Goal: Navigation & Orientation: Locate item on page

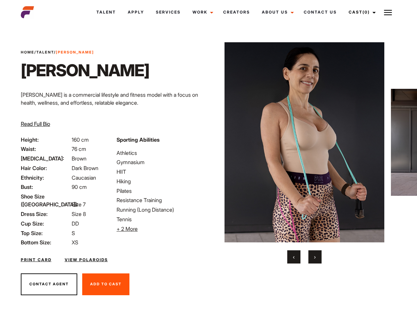
click at [360, 12] on link "Cast (0)" at bounding box center [361, 12] width 37 height 18
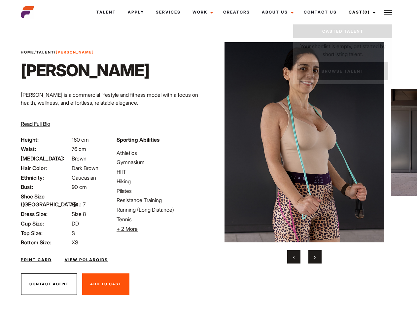
click at [388, 12] on img at bounding box center [388, 13] width 8 height 8
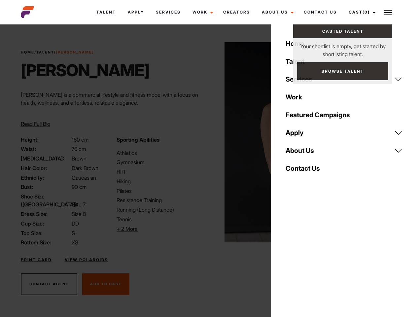
click at [160, 229] on li "+ 2 More Hide More" at bounding box center [161, 229] width 88 height 8
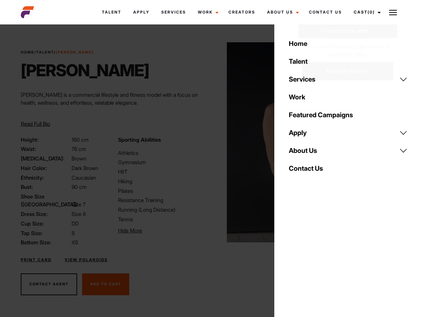
click at [304, 153] on body "Talent Apply Services Work Campaigns Jobs Job Request Creators About Us Founder…" at bounding box center [211, 177] width 422 height 303
click at [208, 142] on div "Sporting Abilities Athletics Gymnasium HIIT Hiking Pilates Resistance Training …" at bounding box center [162, 194] width 97 height 116
click at [294, 257] on div "Home Talent Services Talent Casting Photography Videography Creative Hair and M…" at bounding box center [349, 158] width 148 height 317
click at [315, 257] on div "Home Talent Services Talent Casting Photography Videography Creative Hair and M…" at bounding box center [349, 158] width 148 height 317
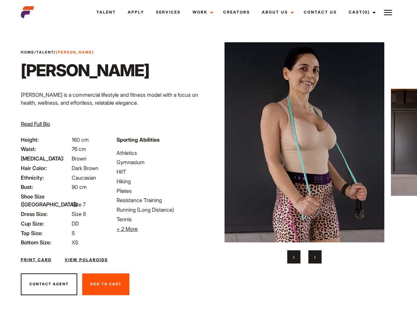
click at [360, 12] on link "Cast (0)" at bounding box center [361, 12] width 37 height 18
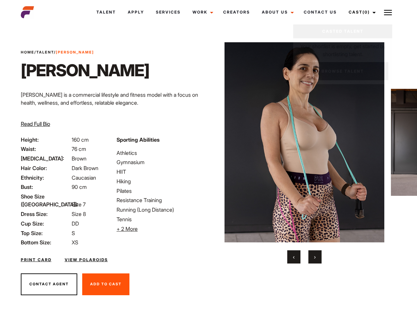
click at [388, 12] on img at bounding box center [388, 13] width 8 height 8
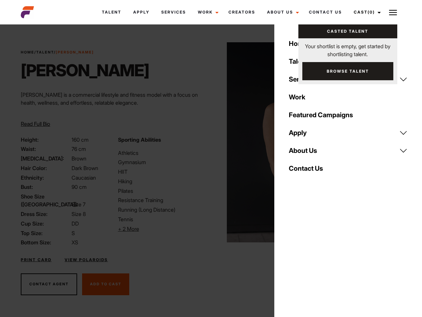
click at [160, 229] on li "+ 2 More Hide More" at bounding box center [162, 229] width 89 height 8
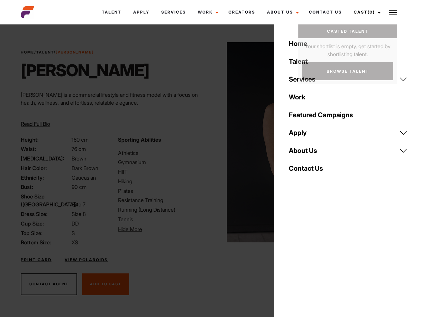
click at [304, 153] on img at bounding box center [307, 142] width 160 height 200
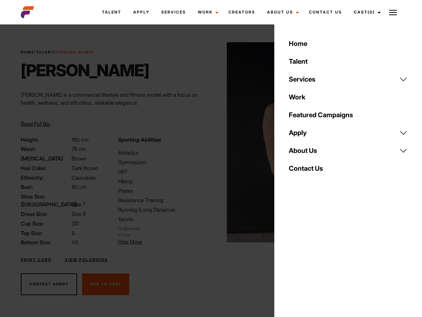
click at [208, 142] on div "Sporting Abilities Athletics Gymnasium HIIT Hiking Pilates Resistance Training …" at bounding box center [162, 191] width 97 height 111
click at [294, 257] on div "Home Talent Services Talent Casting Photography Videography Creative Hair and M…" at bounding box center [349, 158] width 148 height 317
click at [315, 257] on div "Home Talent Services Talent Casting Photography Videography Creative Hair and M…" at bounding box center [349, 158] width 148 height 317
